Goal: Information Seeking & Learning: Compare options

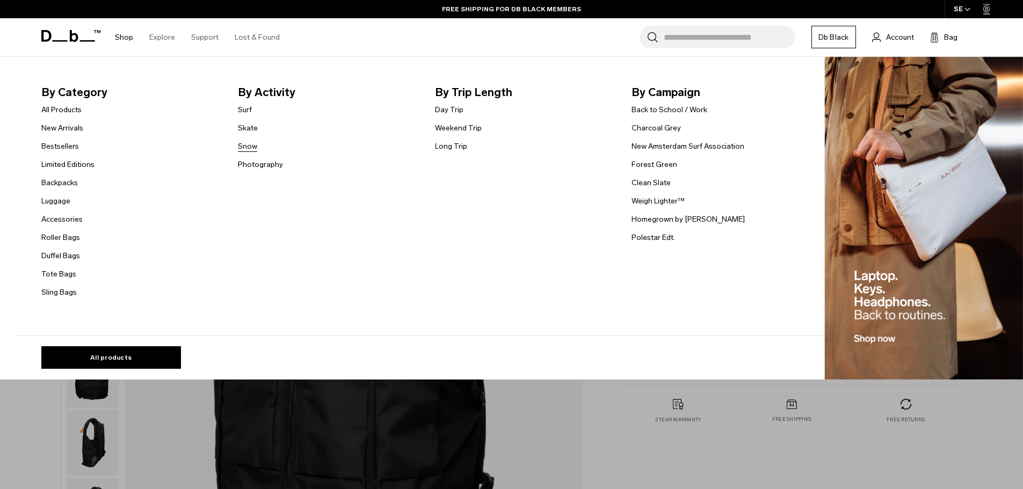
click at [252, 147] on link "Snow" at bounding box center [247, 146] width 19 height 11
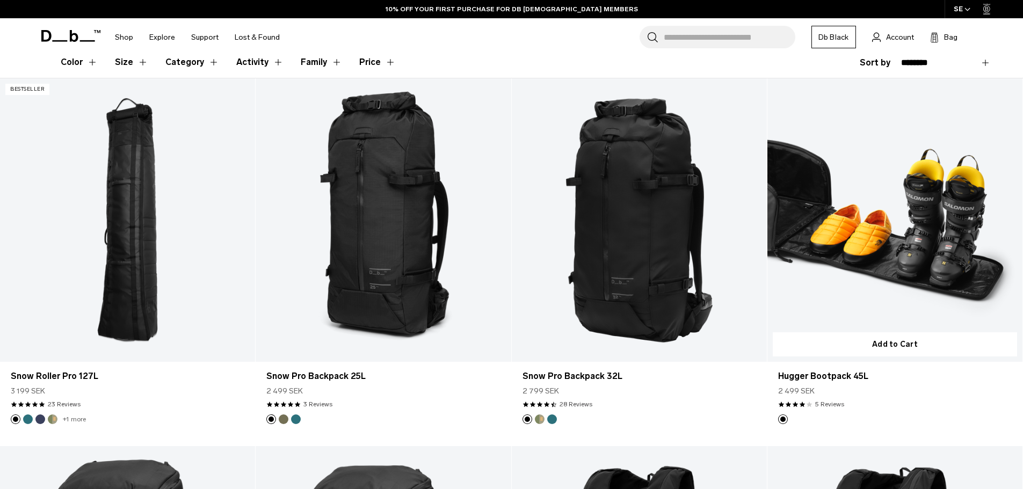
scroll to position [231, 0]
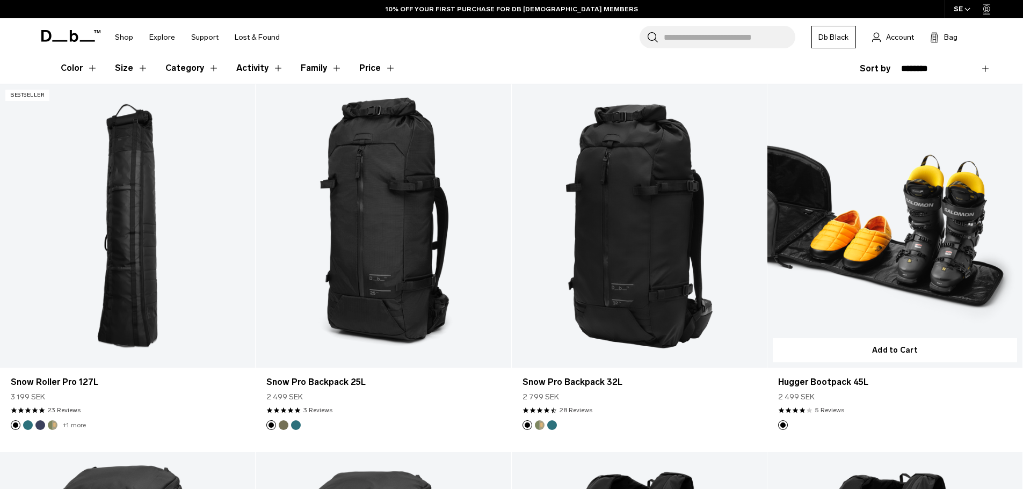
click at [957, 232] on link "Hugger Bootpack 45L" at bounding box center [894, 225] width 255 height 283
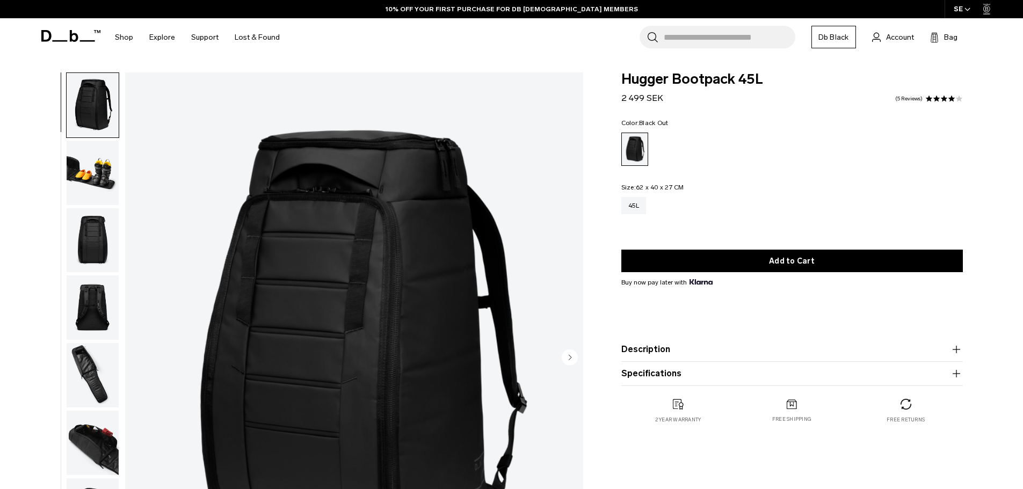
click at [99, 319] on img "button" at bounding box center [93, 307] width 52 height 64
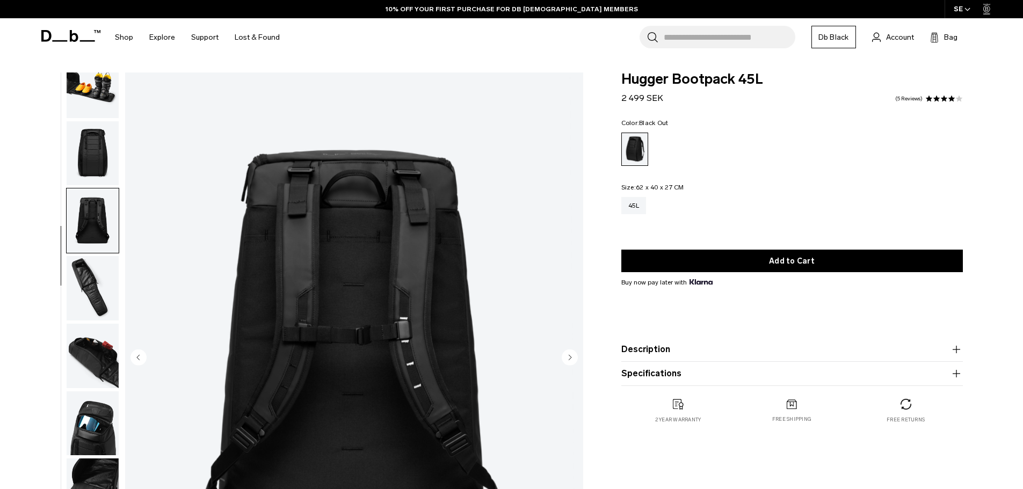
scroll to position [169, 0]
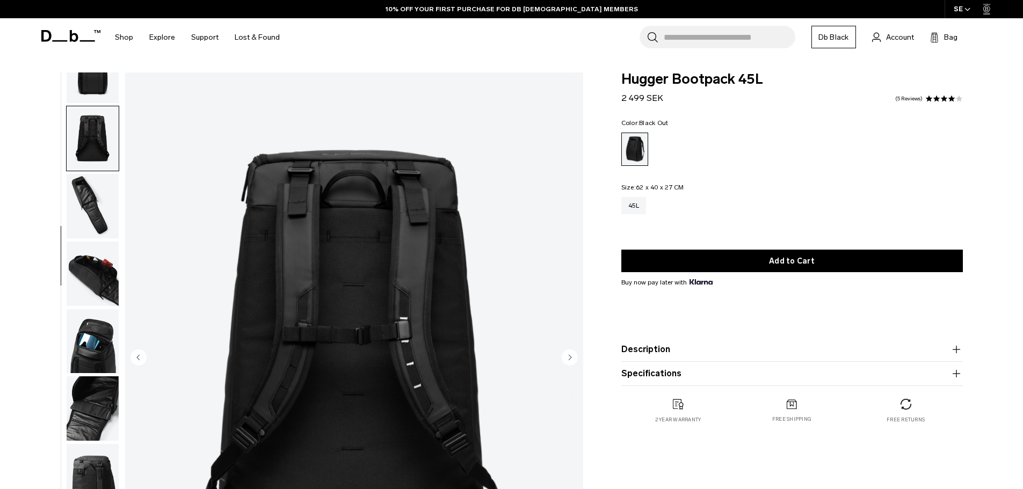
click at [95, 283] on img "button" at bounding box center [93, 274] width 52 height 64
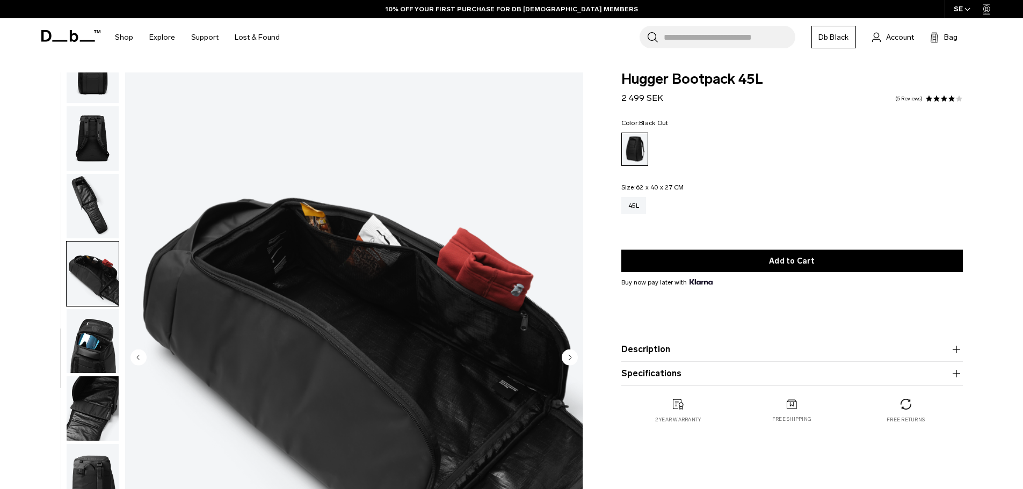
click at [98, 322] on img "button" at bounding box center [93, 341] width 52 height 64
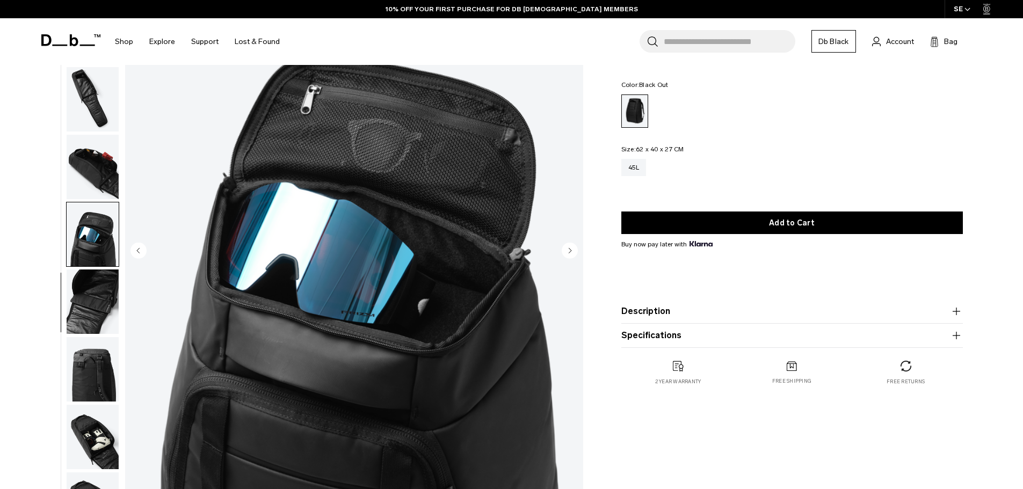
scroll to position [107, 0]
click at [99, 298] on img "button" at bounding box center [93, 301] width 52 height 64
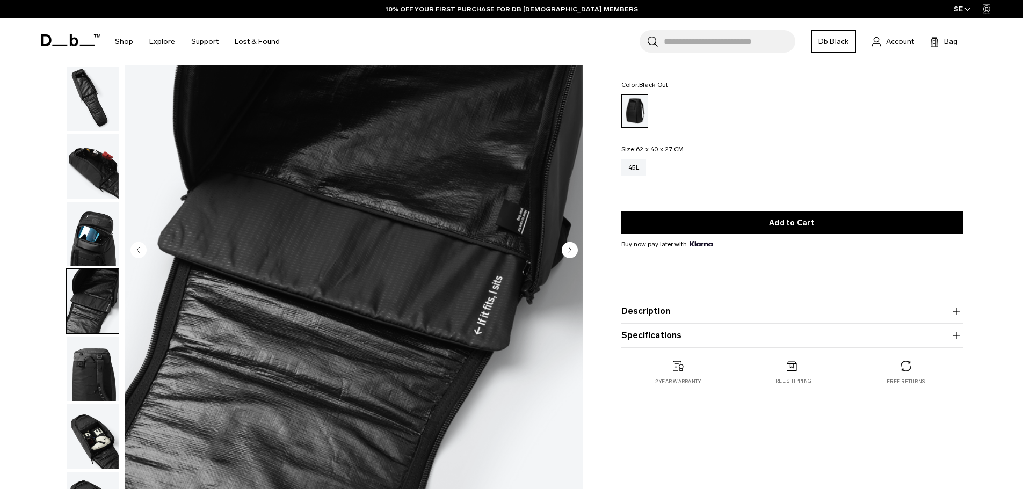
click at [101, 356] on img "button" at bounding box center [93, 369] width 52 height 64
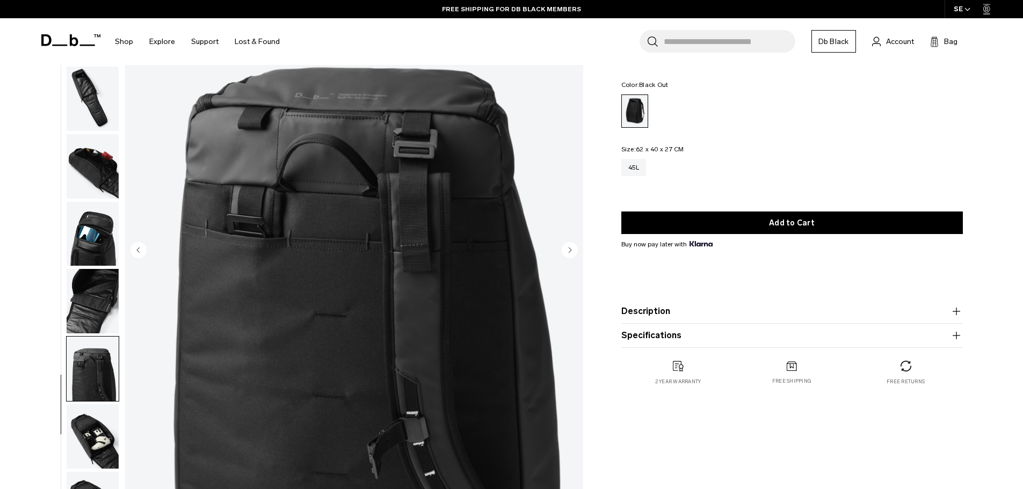
click at [95, 236] on img "button" at bounding box center [93, 234] width 52 height 64
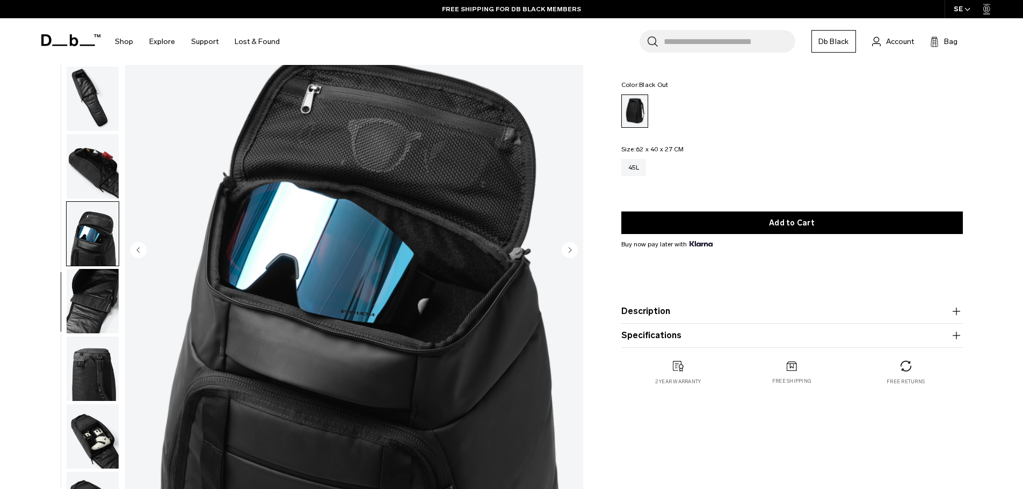
click at [92, 189] on img "button" at bounding box center [93, 166] width 52 height 64
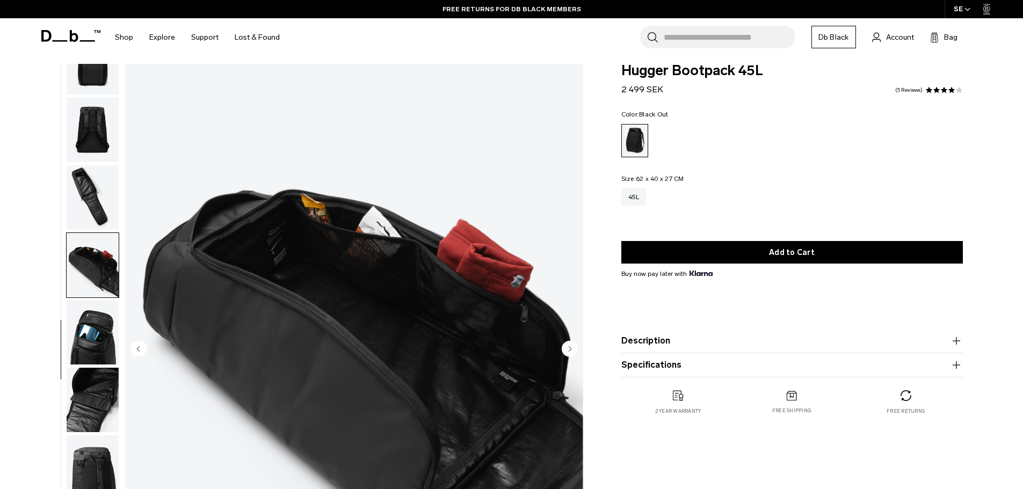
scroll to position [0, 0]
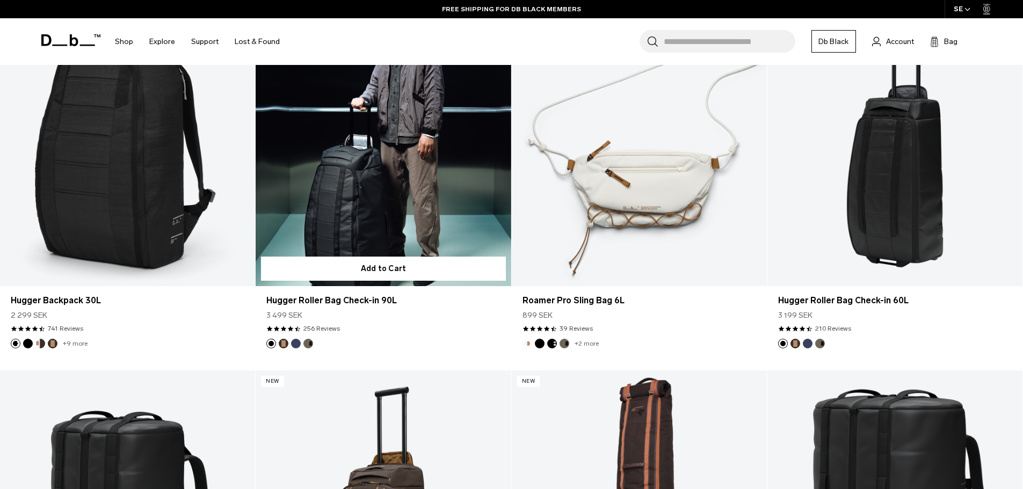
scroll to position [1763, 0]
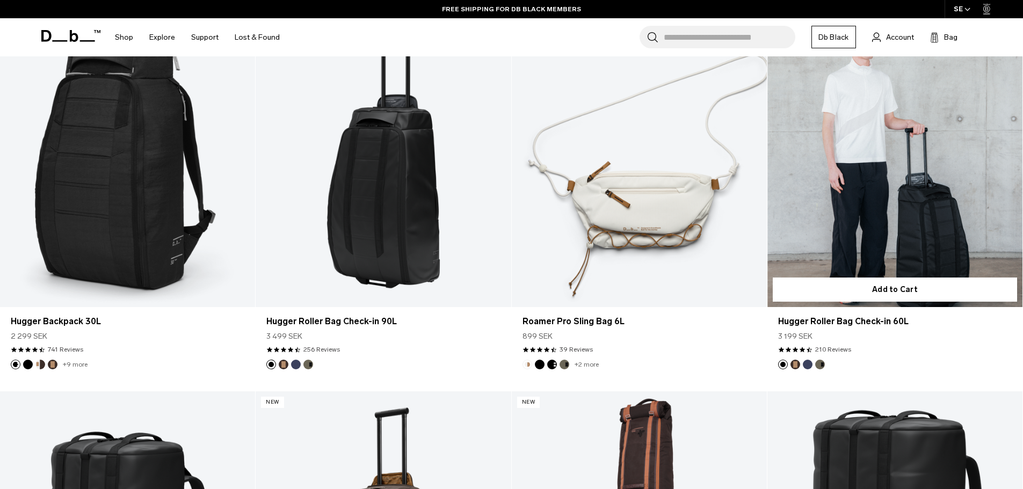
drag, startPoint x: 930, startPoint y: 231, endPoint x: 917, endPoint y: 249, distance: 22.3
click at [930, 231] on link "Hugger Roller Bag Check-in 60L" at bounding box center [894, 165] width 255 height 283
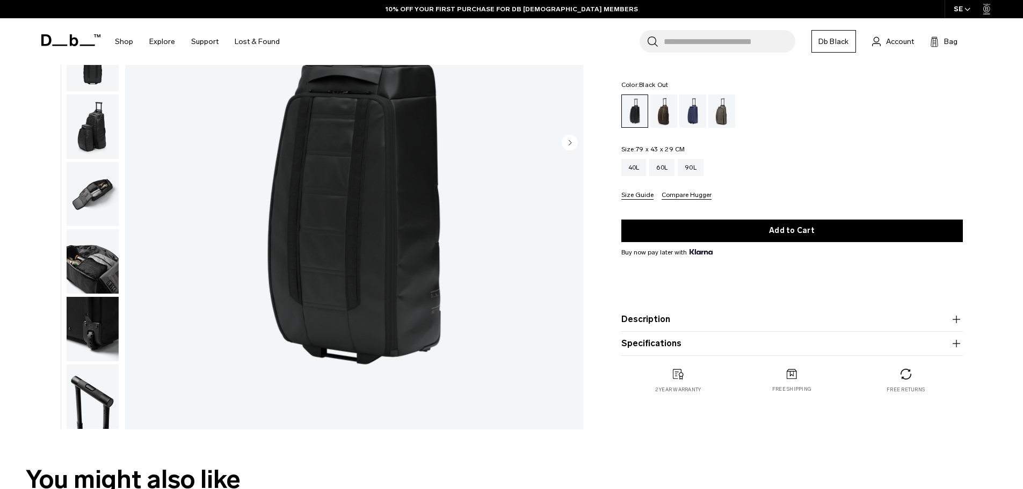
click at [92, 167] on img "button" at bounding box center [93, 194] width 52 height 64
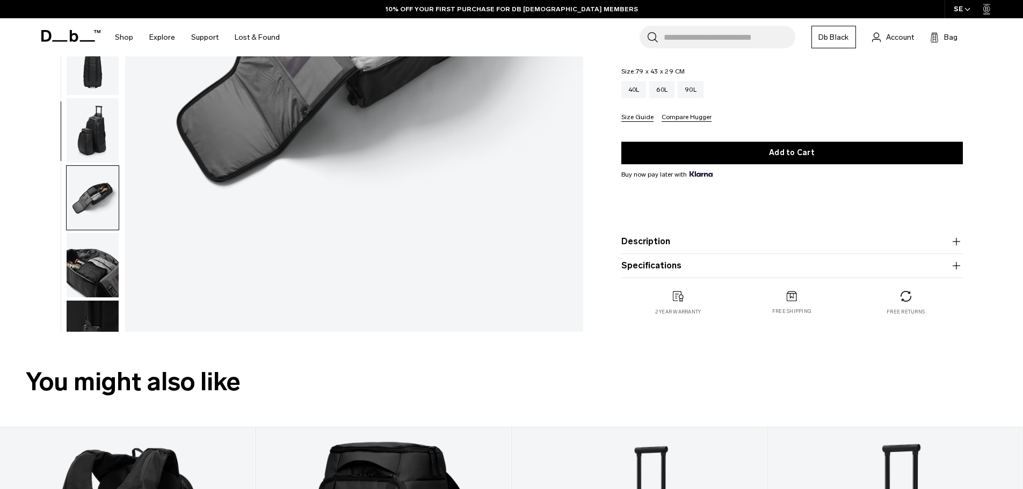
scroll to position [322, 0]
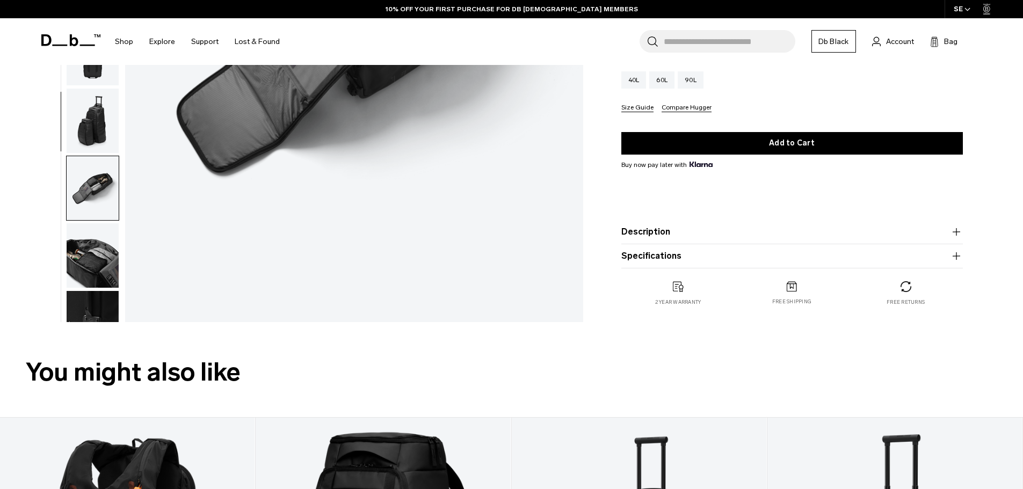
click at [94, 240] on img "button" at bounding box center [93, 255] width 52 height 64
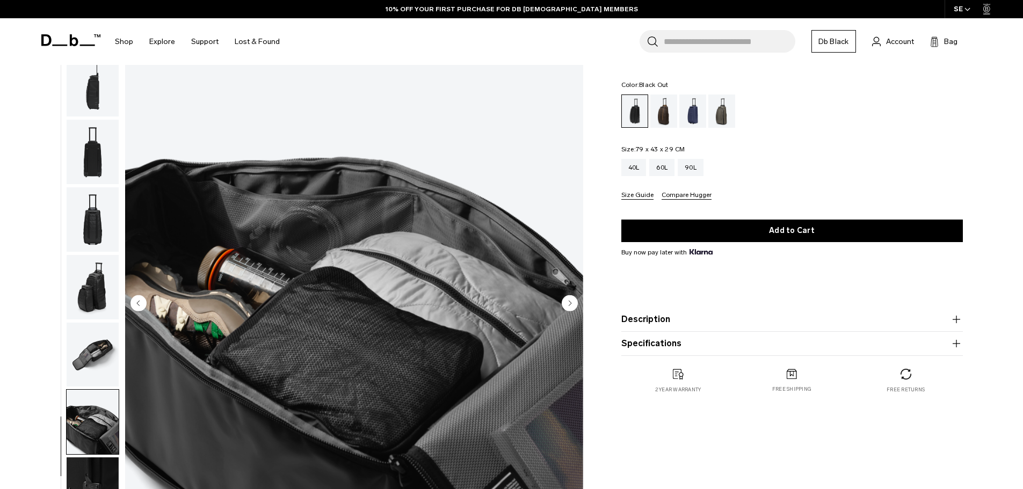
scroll to position [54, 0]
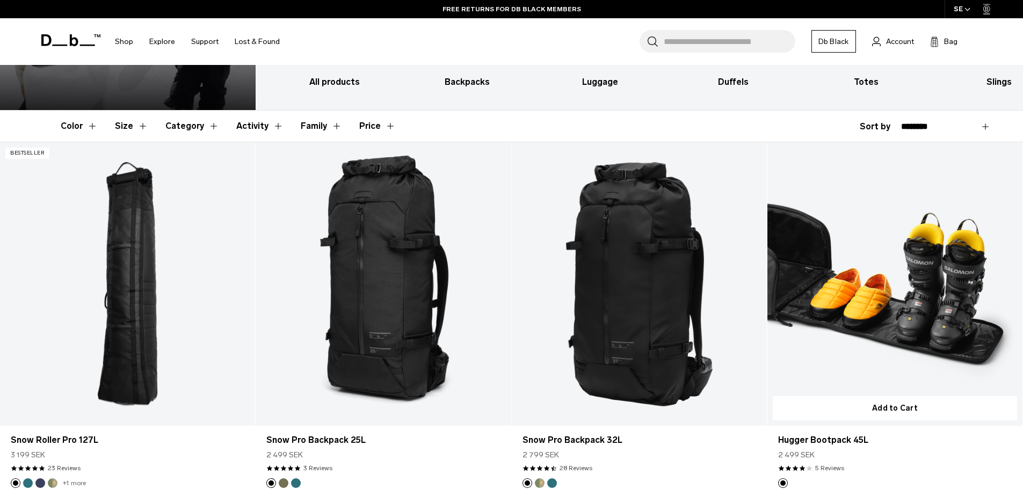
scroll to position [179, 0]
